Goal: Register for event/course

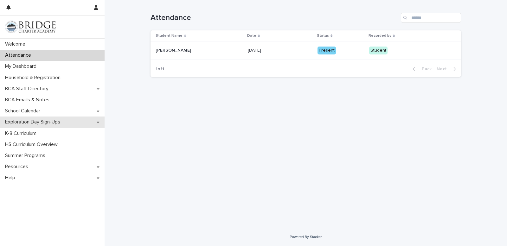
click at [65, 127] on div "Exploration Day Sign-Ups" at bounding box center [52, 122] width 105 height 11
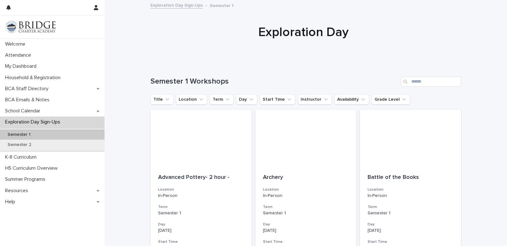
click at [374, 105] on ul "Title Location Term Day Start Time Instructor Availability Grade Level" at bounding box center [280, 99] width 262 height 13
click at [378, 99] on button "Grade Level" at bounding box center [391, 99] width 38 height 10
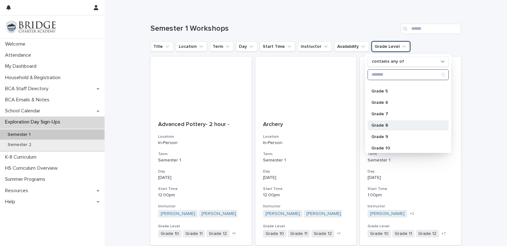
scroll to position [90, 0]
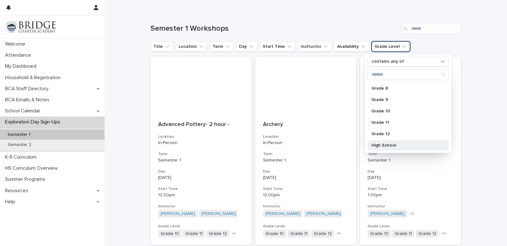
click at [399, 144] on p "High School" at bounding box center [404, 145] width 67 height 4
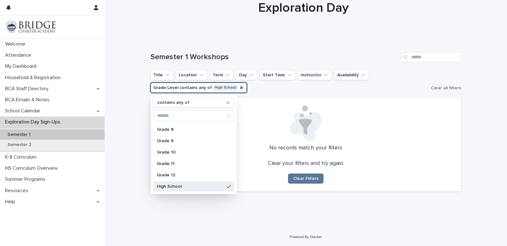
scroll to position [24, 0]
click at [239, 88] on icon "Grade Level" at bounding box center [241, 87] width 5 height 5
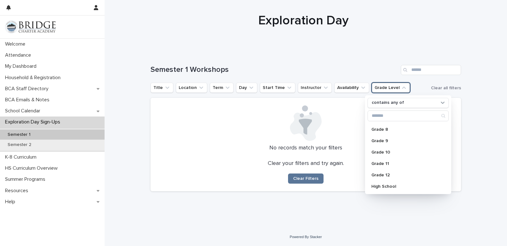
scroll to position [12, 0]
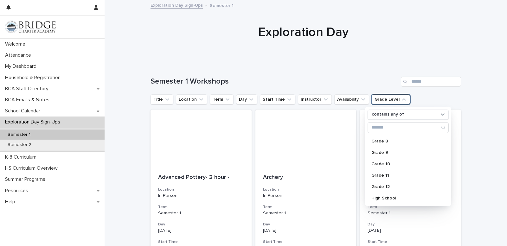
click at [311, 77] on div "Semester 1 Workshops" at bounding box center [306, 82] width 311 height 10
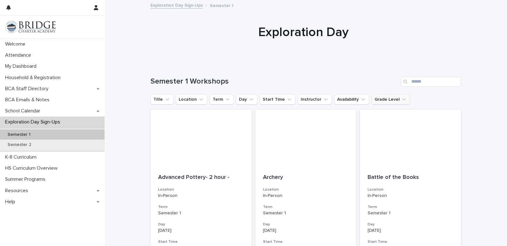
click at [373, 105] on ul "Title Location Term Day Start Time Instructor Availability Grade Level" at bounding box center [280, 99] width 262 height 13
click at [377, 99] on button "Grade Level" at bounding box center [391, 99] width 38 height 10
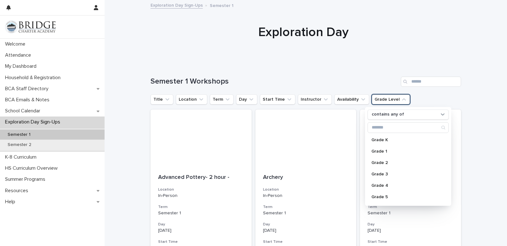
scroll to position [90, 0]
click at [391, 166] on div "Grade 10" at bounding box center [408, 164] width 81 height 10
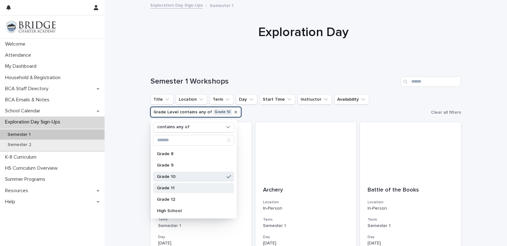
click at [199, 183] on div "Grade 11" at bounding box center [193, 188] width 81 height 10
click at [204, 175] on p "Grade 10" at bounding box center [190, 177] width 67 height 4
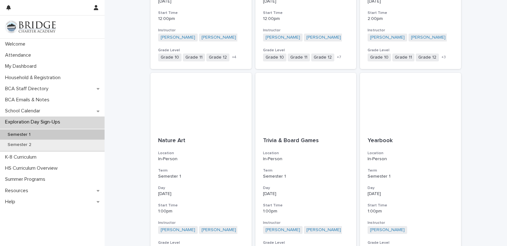
scroll to position [686, 0]
